Goal: Use online tool/utility: Utilize a website feature to perform a specific function

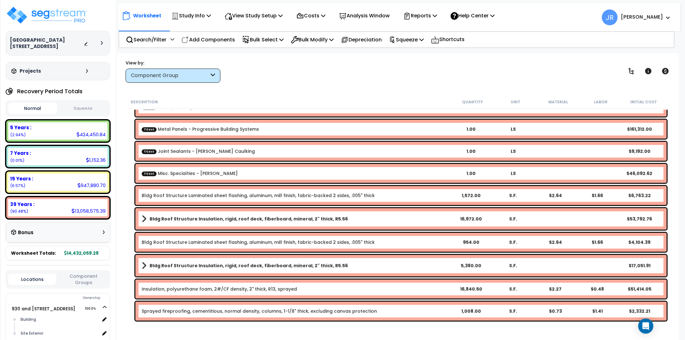
scroll to position [910, 0]
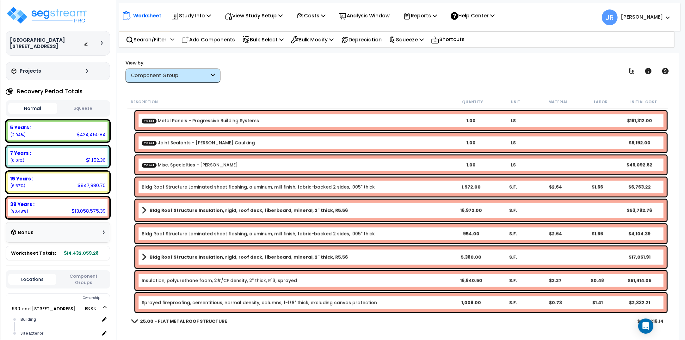
click at [272, 208] on b "Bldg Roof Structure Insulation, rigid, roof deck, fiberboard, mineral, 2" thick…" at bounding box center [249, 211] width 198 height 6
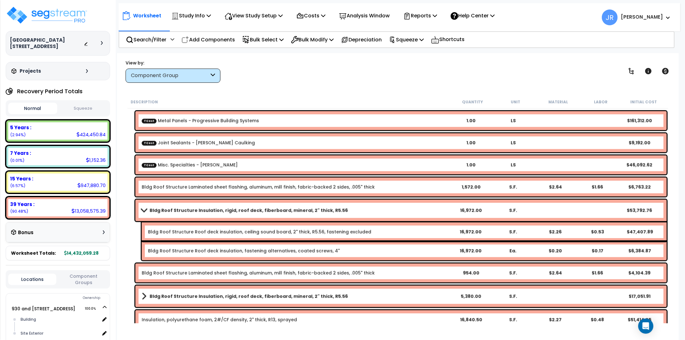
click at [272, 208] on b "Bldg Roof Structure Insulation, rigid, roof deck, fiberboard, mineral, 2" thick…" at bounding box center [249, 211] width 198 height 6
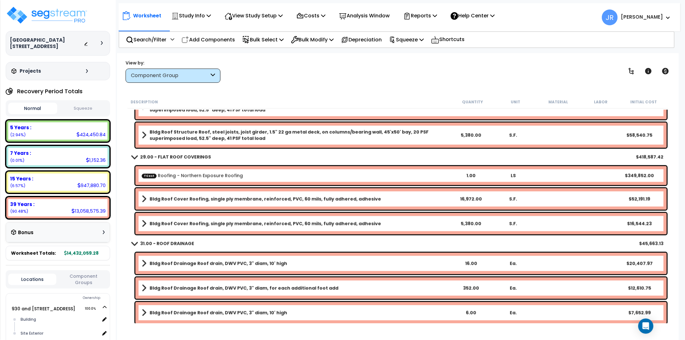
scroll to position [1147, 0]
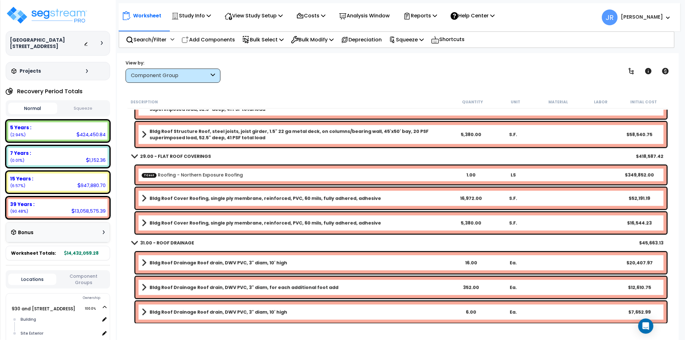
click at [272, 200] on b "Bldg Roof Cover Roofing, single ply membrane, reinforced, PVC, 60 mils, fully a…" at bounding box center [266, 199] width 232 height 6
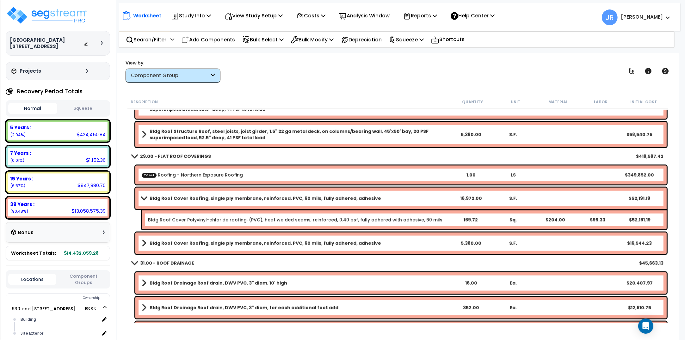
click at [272, 200] on b "Bldg Roof Cover Roofing, single ply membrane, reinforced, PVC, 60 mils, fully a…" at bounding box center [266, 199] width 232 height 6
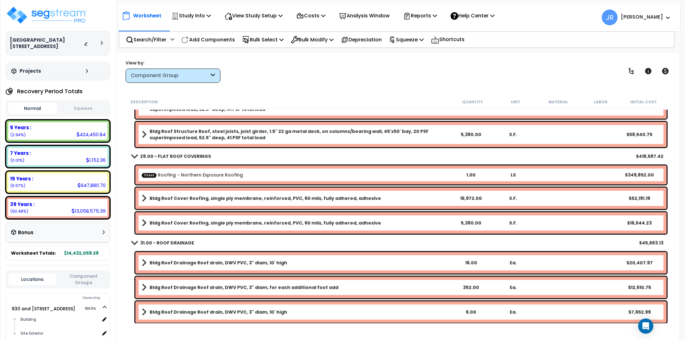
click at [265, 223] on b "Bldg Roof Cover Roofing, single ply membrane, reinforced, PVC, 60 mils, fully a…" at bounding box center [266, 223] width 232 height 6
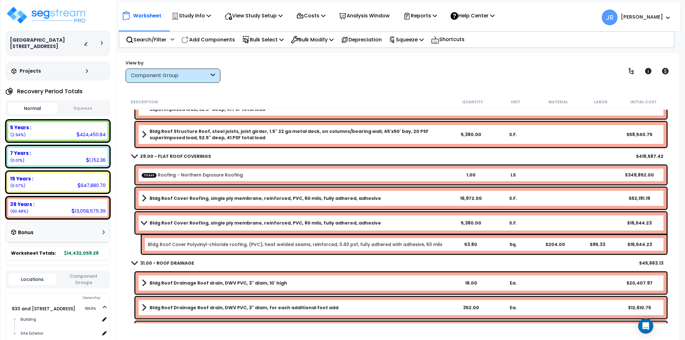
click at [265, 223] on b "Bldg Roof Cover Roofing, single ply membrane, reinforced, PVC, 60 mils, fully a…" at bounding box center [266, 223] width 232 height 6
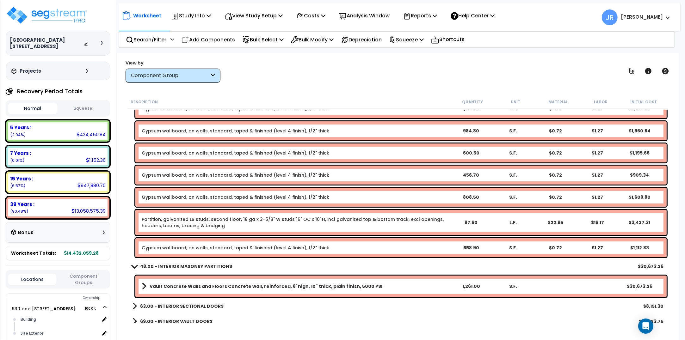
scroll to position [2729, 0]
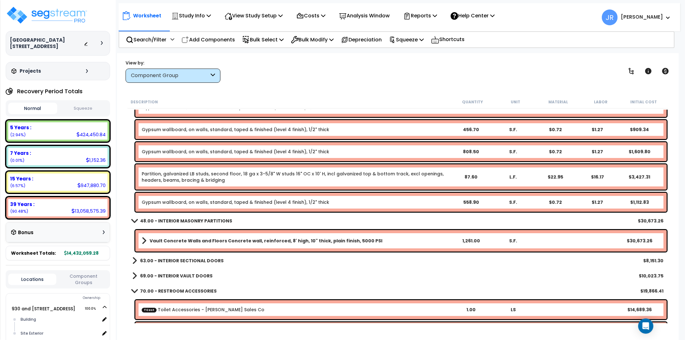
click at [192, 274] on b "69.00 - INTERIOR VAULT DOORS" at bounding box center [176, 276] width 72 height 6
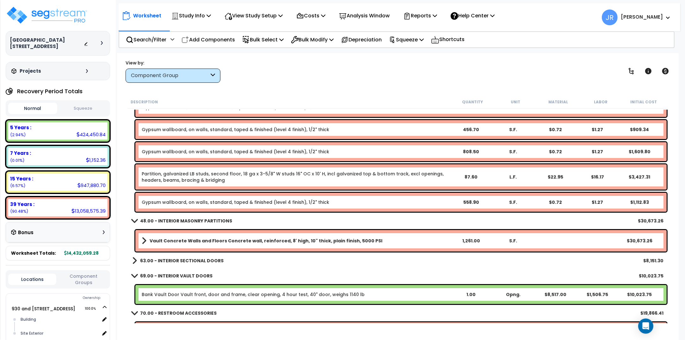
click at [195, 260] on b "63.00 - INTERIOR SECTIONAL DOORS" at bounding box center [182, 261] width 84 height 6
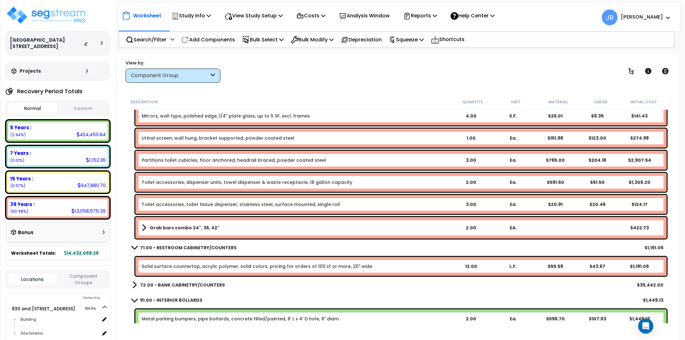
scroll to position [3046, 0]
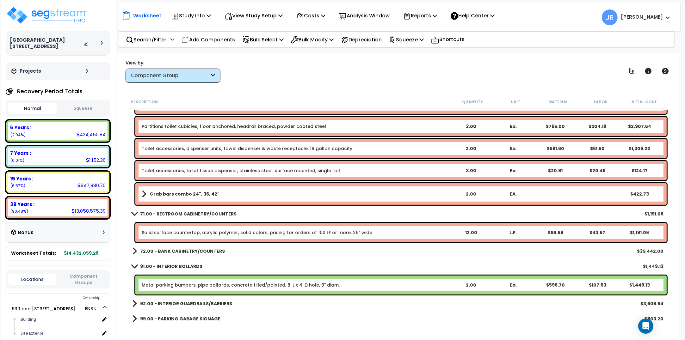
click at [197, 252] on b "72.00 - BANK CABINETRY/COUNTERS" at bounding box center [182, 251] width 85 height 6
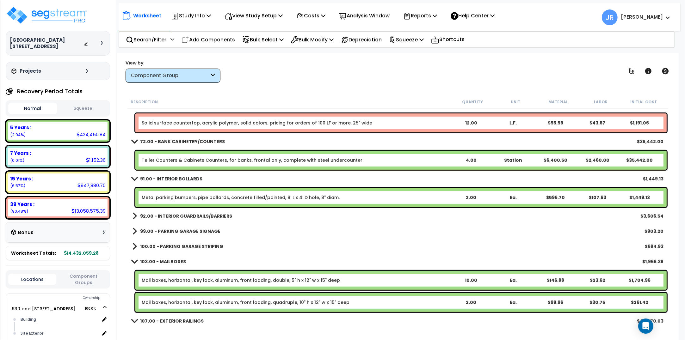
scroll to position [3164, 0]
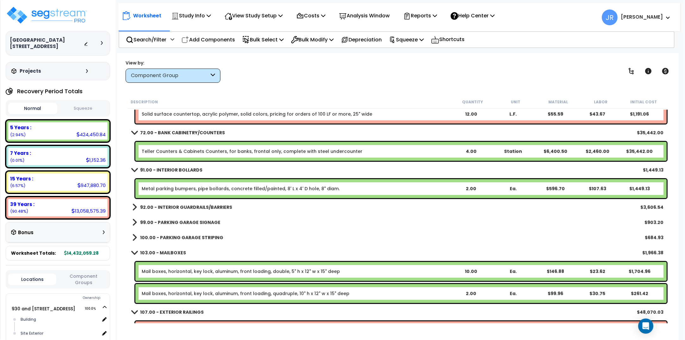
click at [208, 208] on b "92.00 - INTERIOR GUARDRAILS/BARRIERS" at bounding box center [186, 207] width 92 height 6
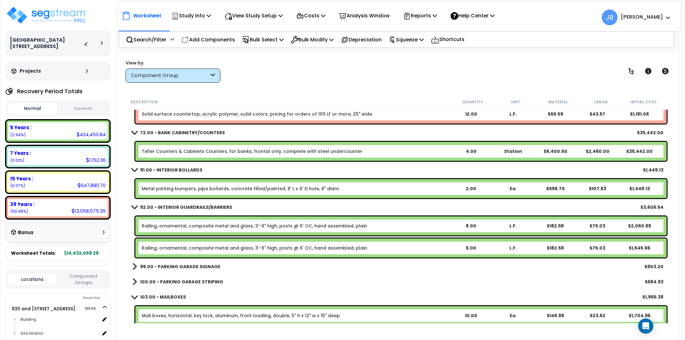
click at [199, 266] on b "99.00 - PARKING GARAGE SIGNAGE" at bounding box center [180, 267] width 80 height 6
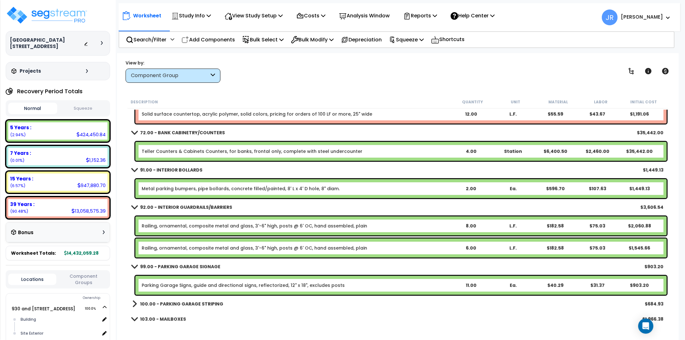
click at [199, 305] on b "100.00 - PARKING GARAGE STRIPING" at bounding box center [181, 304] width 83 height 6
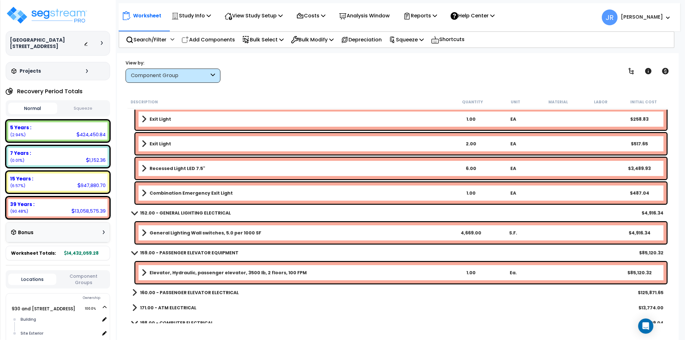
scroll to position [8425, 0]
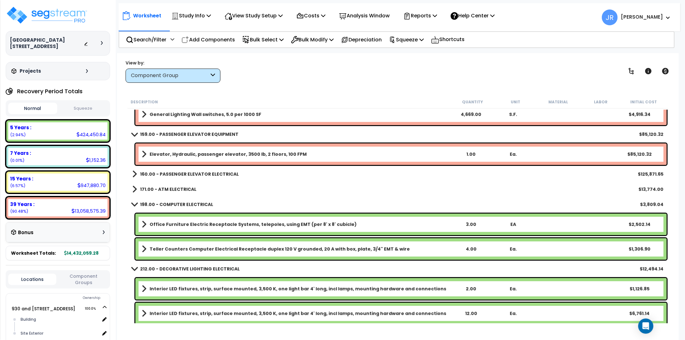
click at [215, 174] on b "160.00 - PASSENGER ELEVATOR ELECTRICAL" at bounding box center [189, 174] width 99 height 6
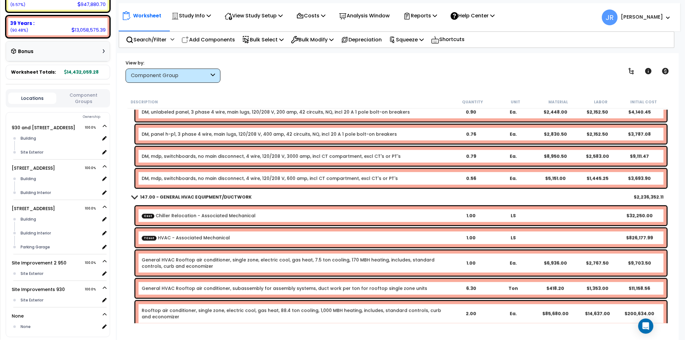
scroll to position [7067, 0]
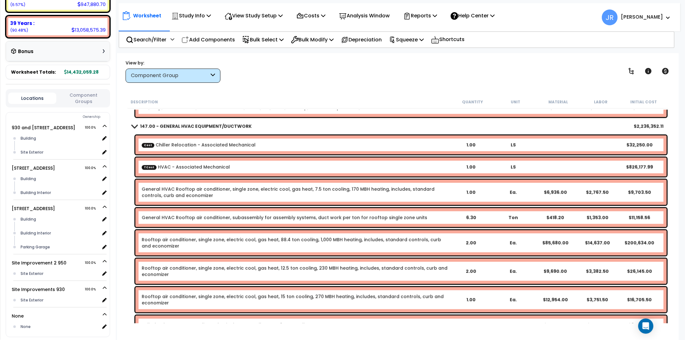
click at [205, 241] on link "Rooftop air conditioner, single zone, electric cool, gas heat, 88.4 ton cooling…" at bounding box center [296, 243] width 308 height 13
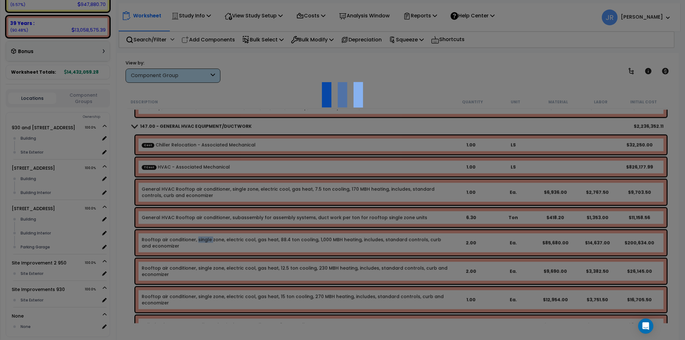
select select "45778575"
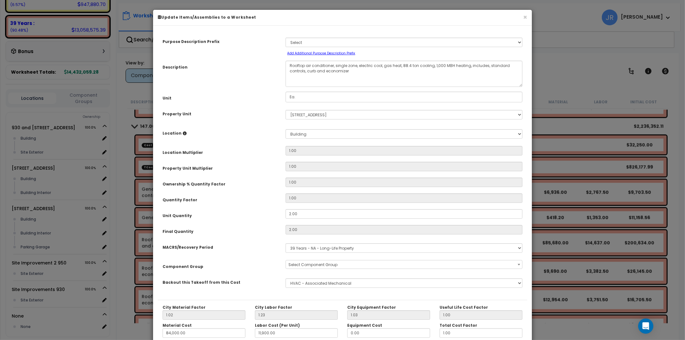
select select "56957"
click at [524, 16] on button "×" at bounding box center [525, 17] width 4 height 7
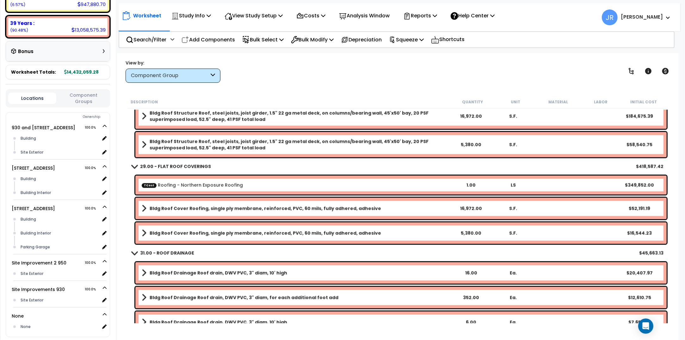
scroll to position [1134, 0]
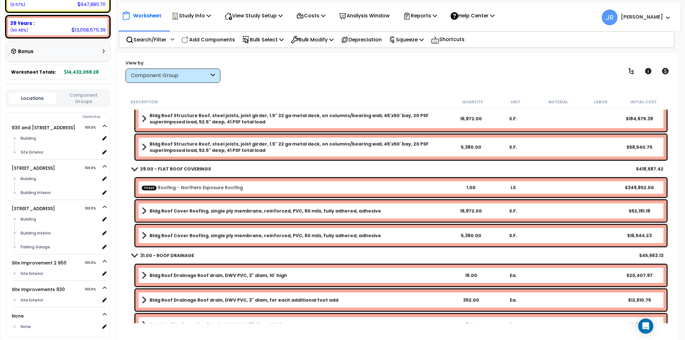
click at [232, 213] on b "Bldg Roof Cover Roofing, single ply membrane, reinforced, PVC, 60 mils, fully a…" at bounding box center [266, 211] width 232 height 6
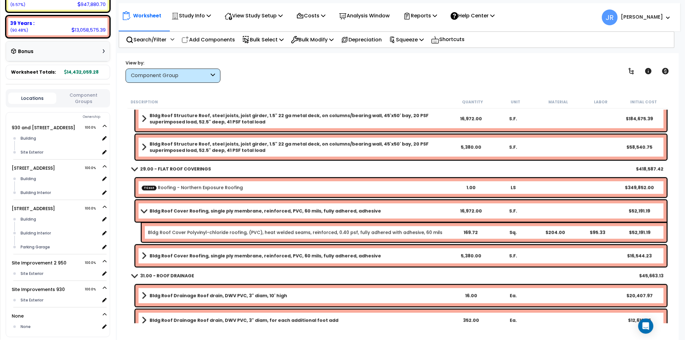
click at [232, 213] on b "Bldg Roof Cover Roofing, single ply membrane, reinforced, PVC, 60 mils, fully a…" at bounding box center [266, 211] width 232 height 6
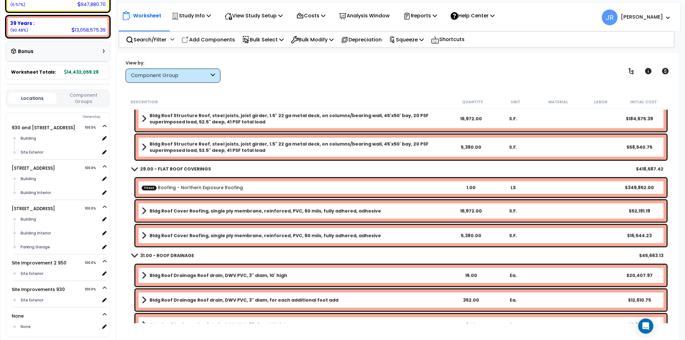
click at [230, 234] on b "Bldg Roof Cover Roofing, single ply membrane, reinforced, PVC, 60 mils, fully a…" at bounding box center [266, 236] width 232 height 6
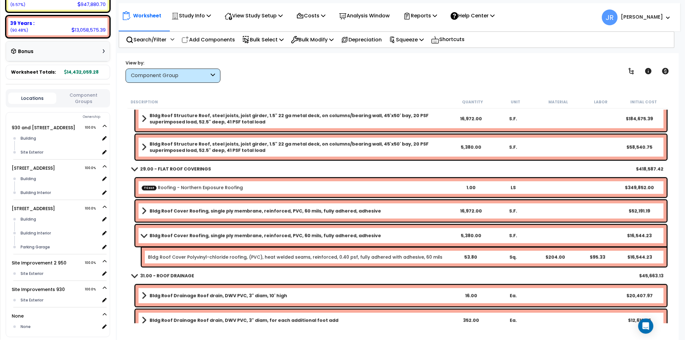
click at [230, 234] on b "Bldg Roof Cover Roofing, single ply membrane, reinforced, PVC, 60 mils, fully a…" at bounding box center [266, 236] width 232 height 6
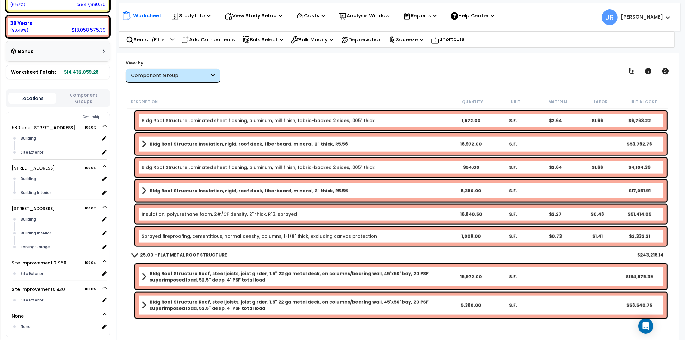
scroll to position [1055, 0]
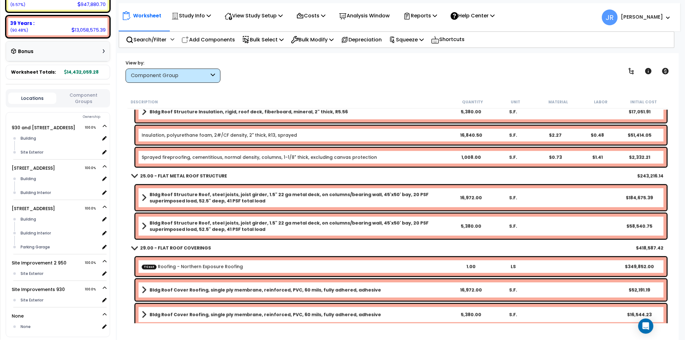
click at [241, 196] on b "Bldg Roof Structure Roof, steel joists, joist girder, 1.5" 22 ga metal deck, on…" at bounding box center [300, 198] width 300 height 13
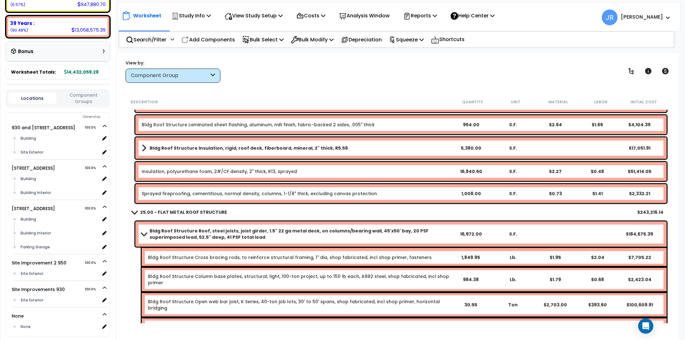
scroll to position [1016, 0]
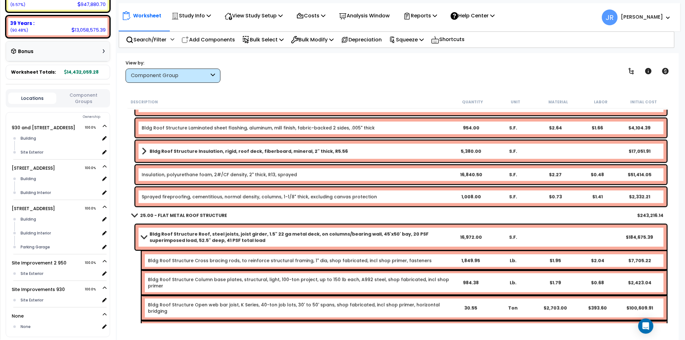
click at [147, 238] on span at bounding box center [144, 237] width 9 height 5
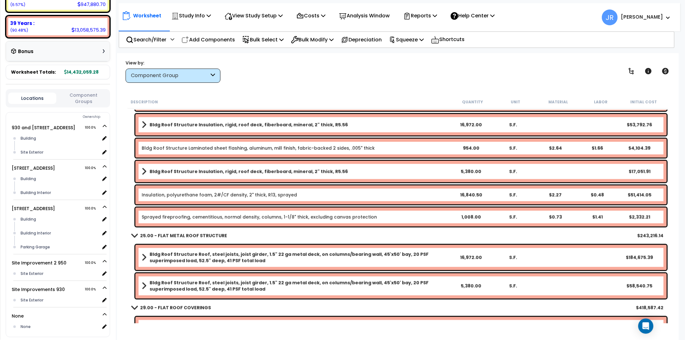
scroll to position [976, 0]
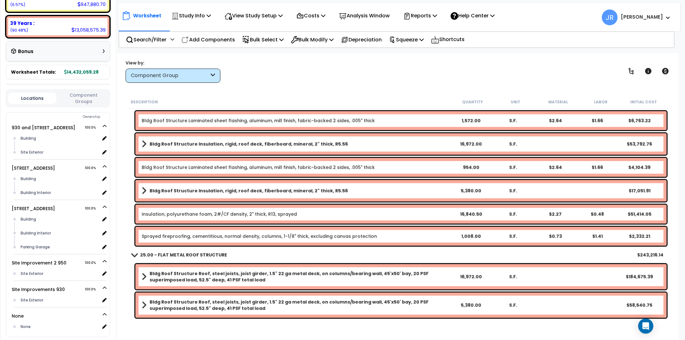
click at [226, 189] on b "Bldg Roof Structure Insulation, rigid, roof deck, fiberboard, mineral, 2" thick…" at bounding box center [249, 191] width 198 height 6
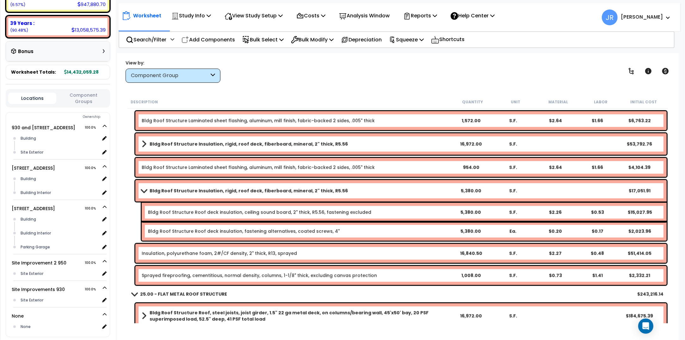
click at [226, 189] on b "Bldg Roof Structure Insulation, rigid, roof deck, fiberboard, mineral, 2" thick…" at bounding box center [249, 191] width 198 height 6
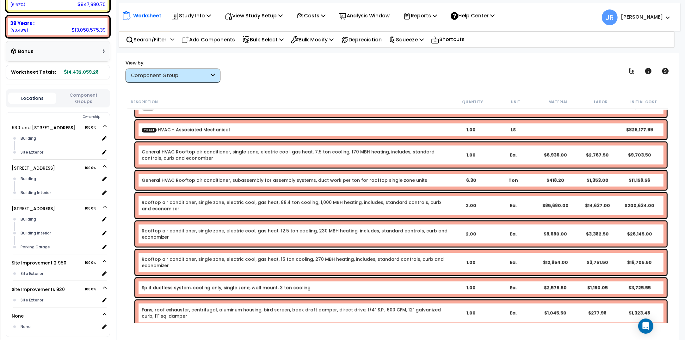
scroll to position [7107, 0]
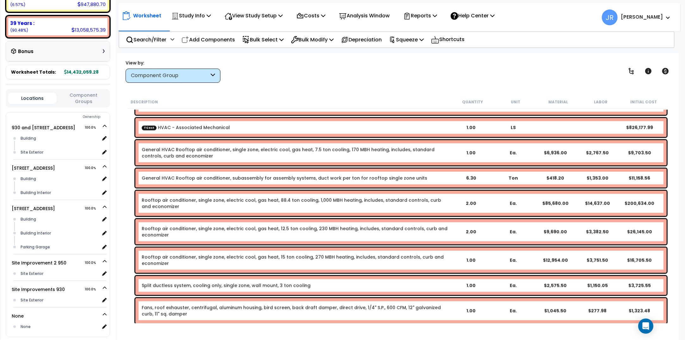
click at [347, 201] on link "Rooftop air conditioner, single zone, electric cool, gas heat, 88.4 ton cooling…" at bounding box center [296, 203] width 308 height 13
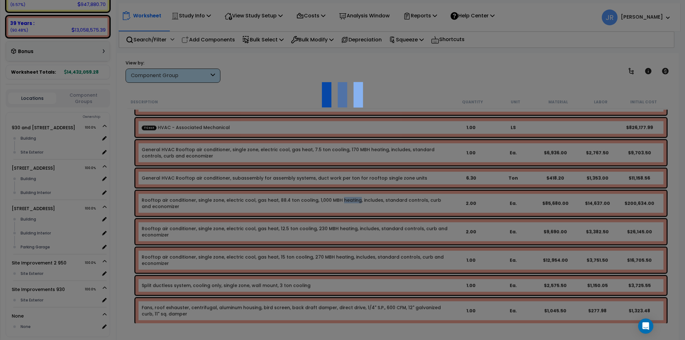
select select "45778575"
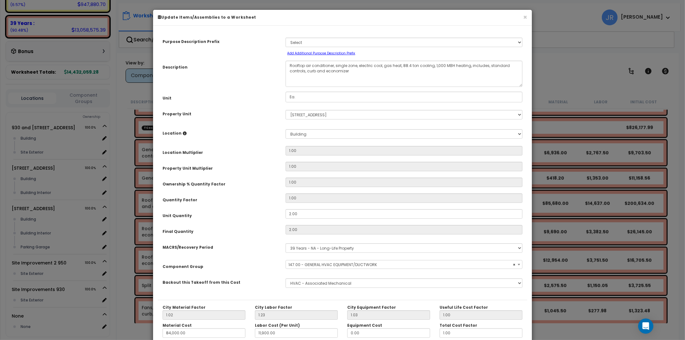
select select "56957"
click at [526, 15] on button "×" at bounding box center [525, 17] width 4 height 7
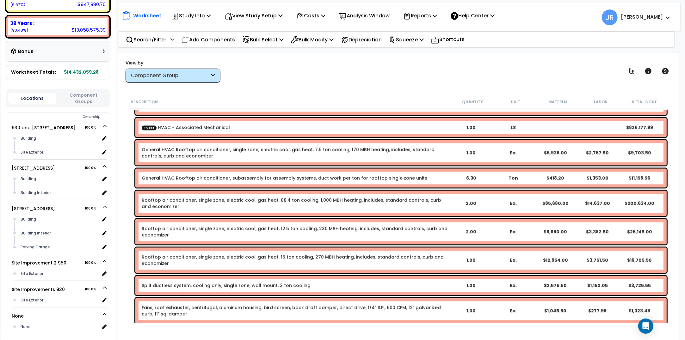
click at [278, 206] on link "Rooftop air conditioner, single zone, electric cool, gas heat, 88.4 ton cooling…" at bounding box center [296, 203] width 308 height 13
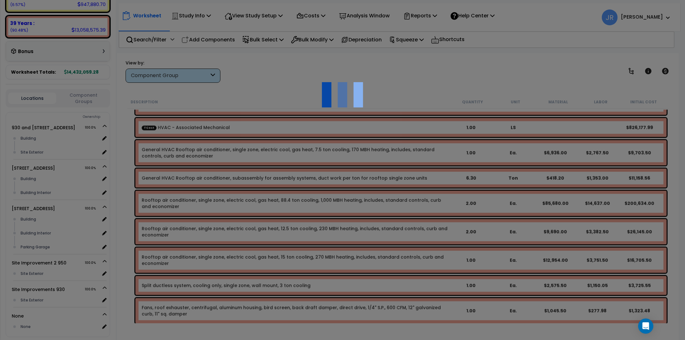
select select "45778575"
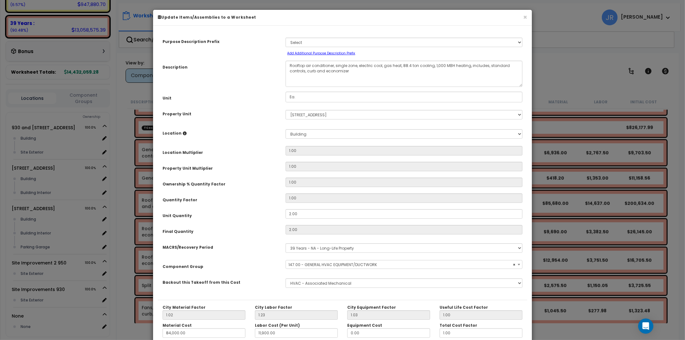
select select "56957"
click at [524, 16] on button "×" at bounding box center [525, 17] width 4 height 7
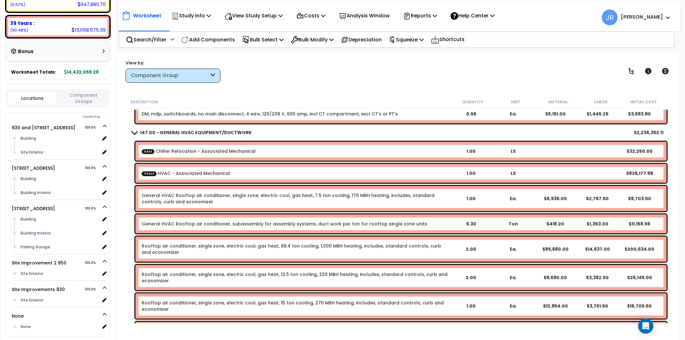
scroll to position [7067, 0]
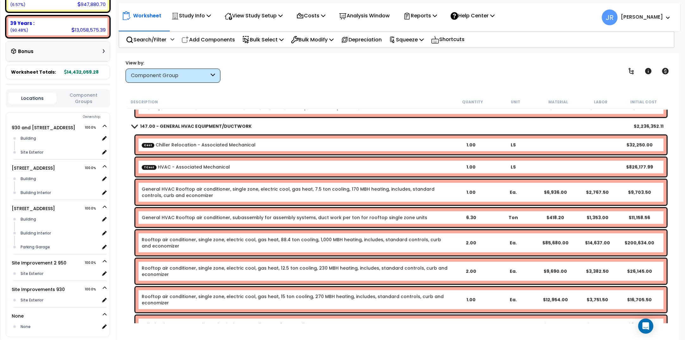
click at [434, 217] on b "General HVAC Rooftop air conditioner, subassembly for assembly systems, duct wo…" at bounding box center [296, 218] width 308 height 6
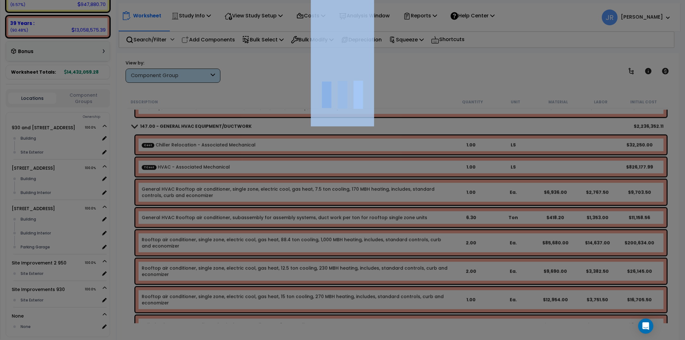
click at [434, 217] on div at bounding box center [342, 170] width 685 height 340
select select "45778575"
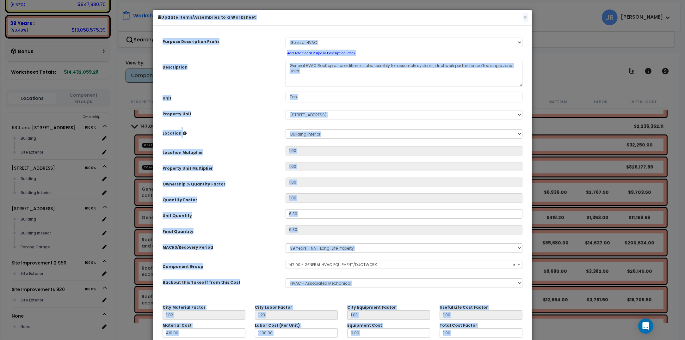
select select "56957"
click at [525, 17] on button "×" at bounding box center [525, 17] width 4 height 7
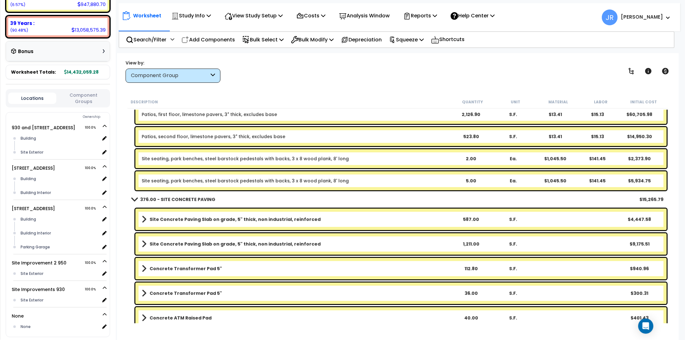
scroll to position [10746, 0]
